Goal: Task Accomplishment & Management: Use online tool/utility

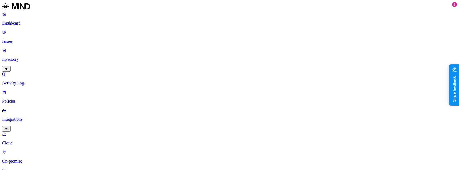
click at [27, 57] on p "Inventory" at bounding box center [229, 59] width 455 height 5
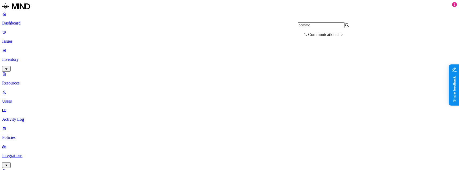
type input "common"
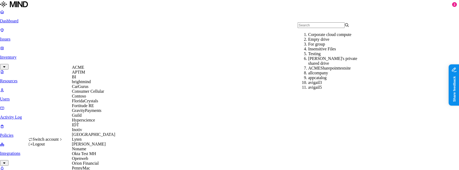
scroll to position [206, 0]
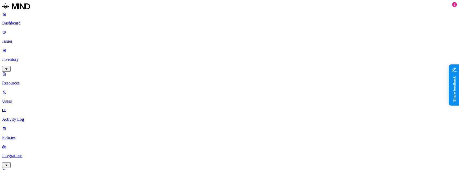
type input "common"
click at [313, 37] on div "common" at bounding box center [334, 34] width 52 height 5
